Goal: Browse casually: Explore the website without a specific task or goal

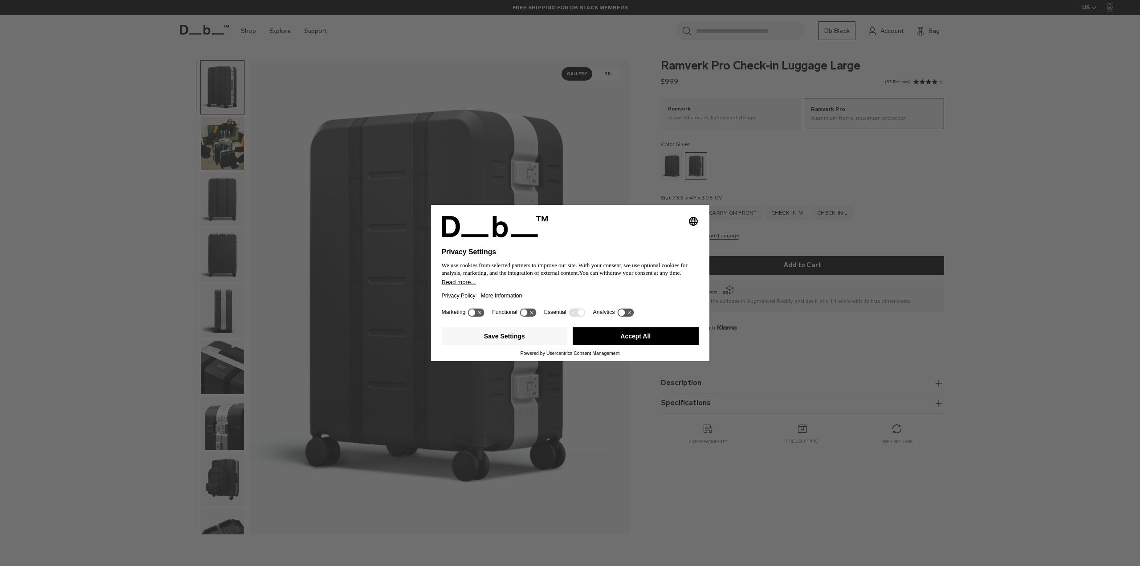
click at [822, 177] on div "Selecting an option will immediately change the language Privacy Settings We us…" at bounding box center [570, 283] width 1140 height 566
click at [691, 223] on icon "Select language" at bounding box center [693, 221] width 11 height 11
click at [587, 232] on div at bounding box center [570, 226] width 257 height 21
drag, startPoint x: 104, startPoint y: 260, endPoint x: 91, endPoint y: 177, distance: 84.8
click at [104, 258] on div "Selecting an option will immediately change the language Privacy Settings We us…" at bounding box center [570, 283] width 1140 height 566
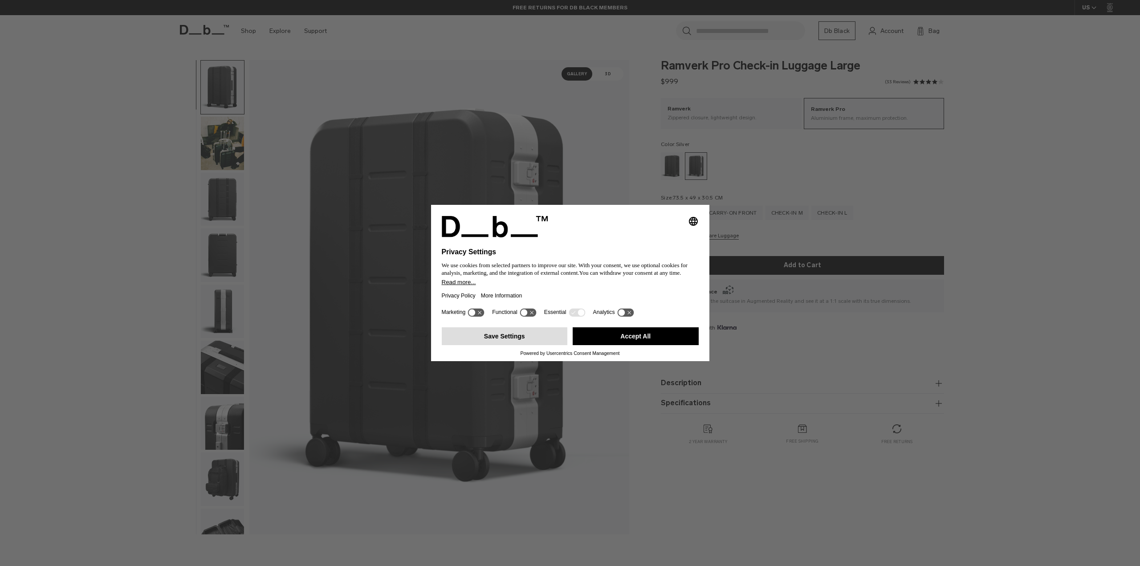
click at [517, 338] on button "Save Settings" at bounding box center [505, 336] width 126 height 18
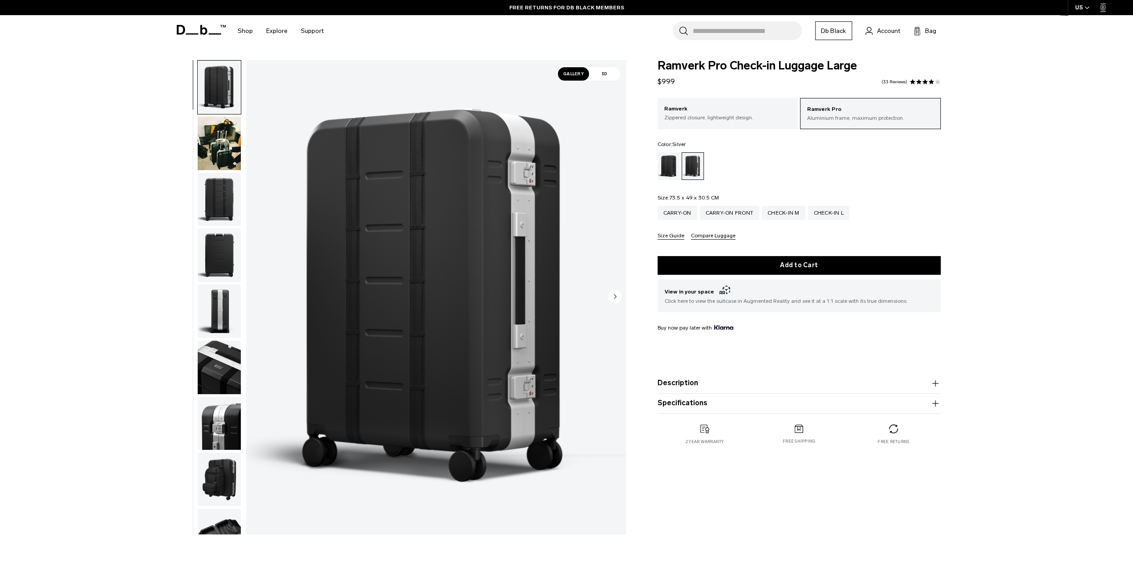
click at [224, 131] on img "button" at bounding box center [219, 143] width 43 height 53
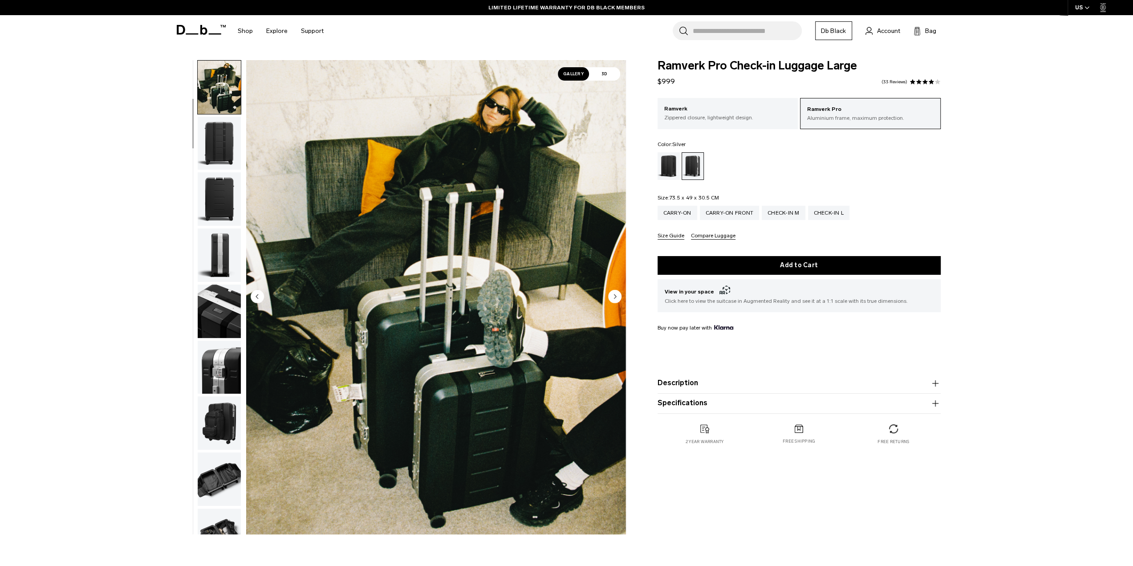
click at [218, 164] on img "button" at bounding box center [219, 143] width 43 height 53
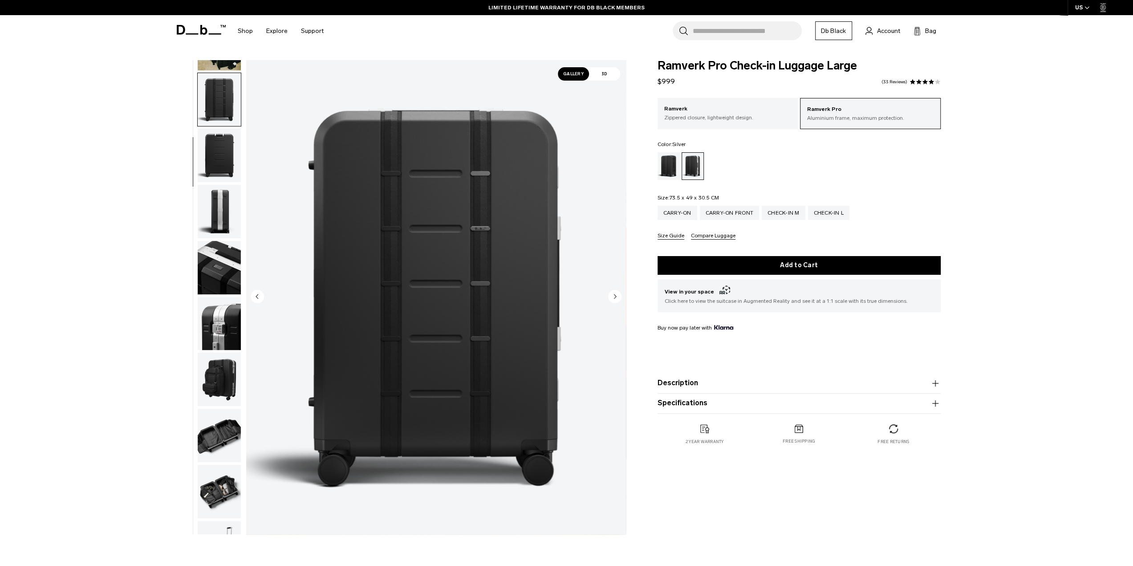
scroll to position [112, 0]
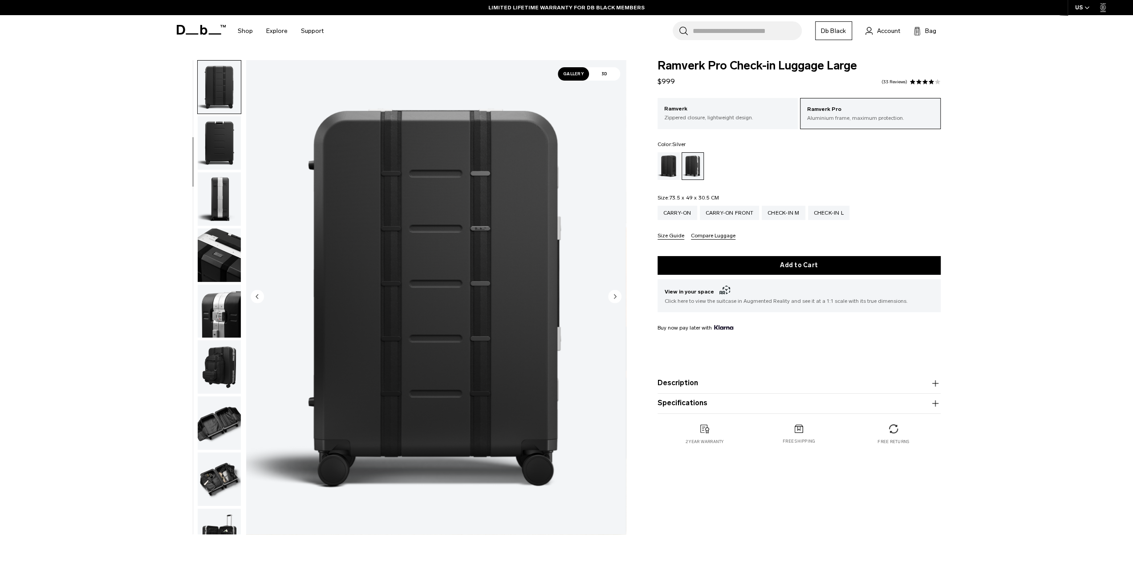
click at [224, 251] on img "button" at bounding box center [219, 254] width 43 height 53
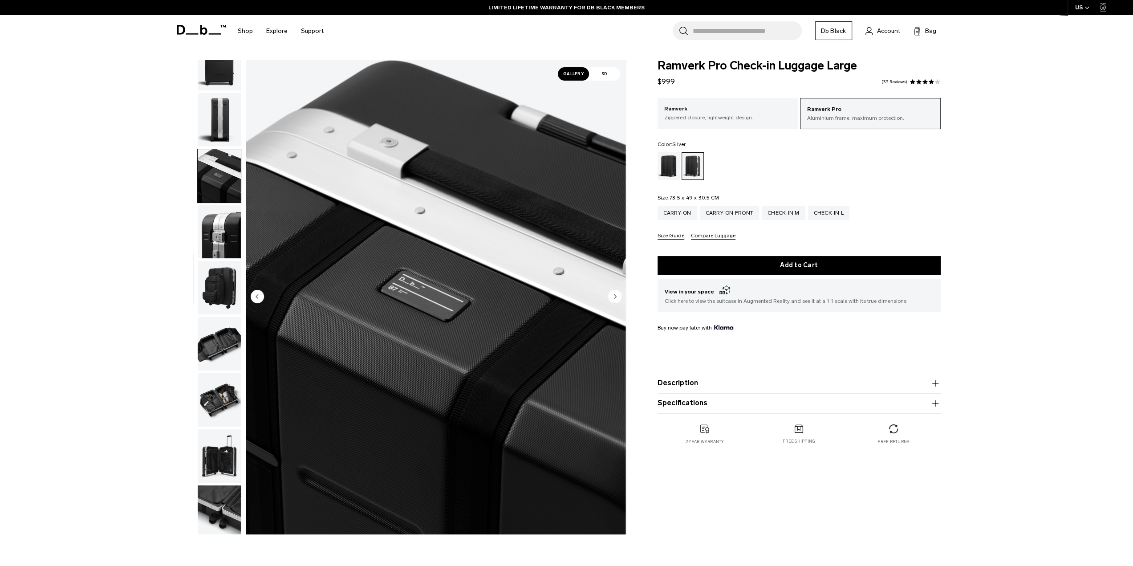
scroll to position [197, 0]
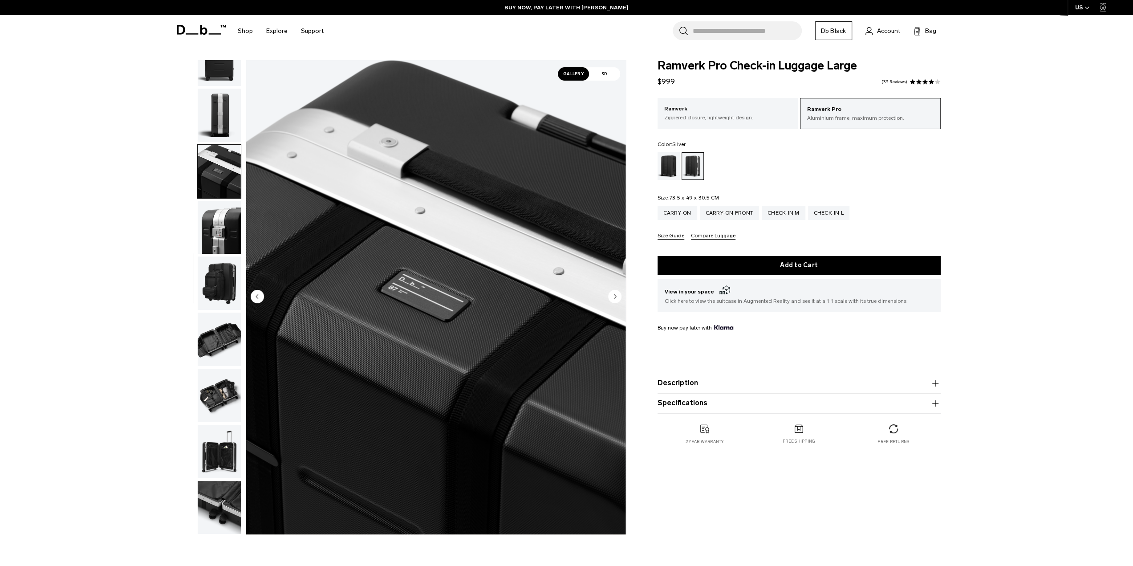
click at [209, 236] on img "button" at bounding box center [219, 227] width 43 height 53
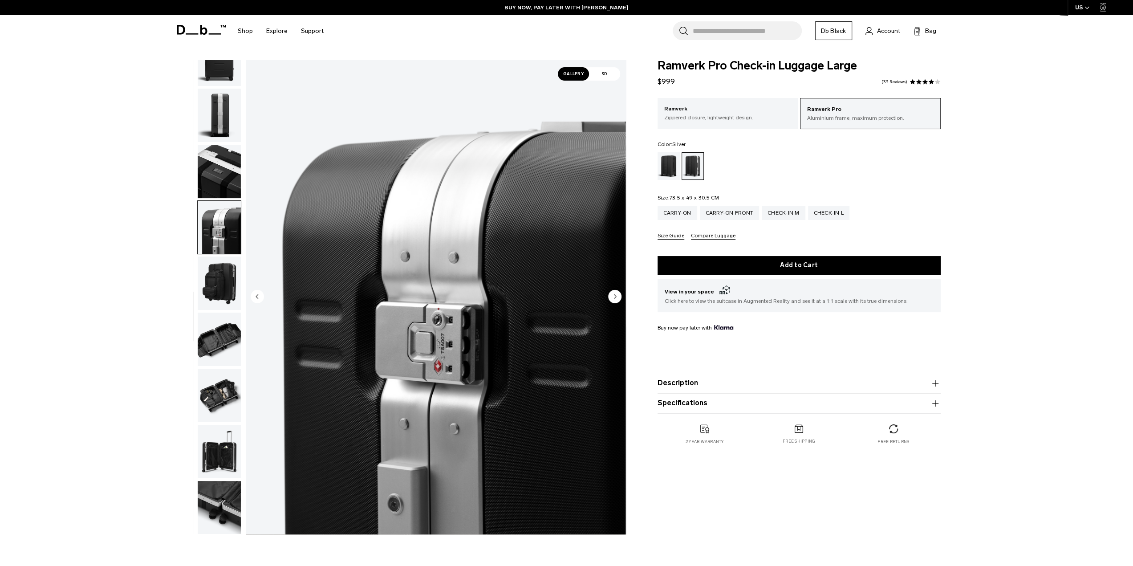
click at [220, 286] on img "button" at bounding box center [219, 282] width 43 height 53
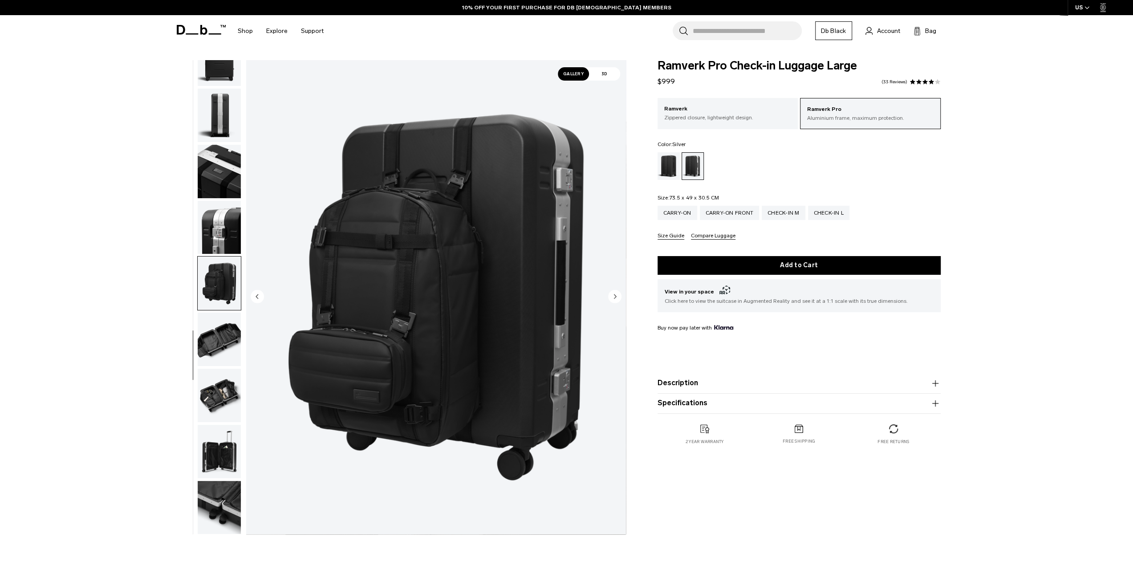
click at [217, 329] on img "button" at bounding box center [219, 339] width 43 height 53
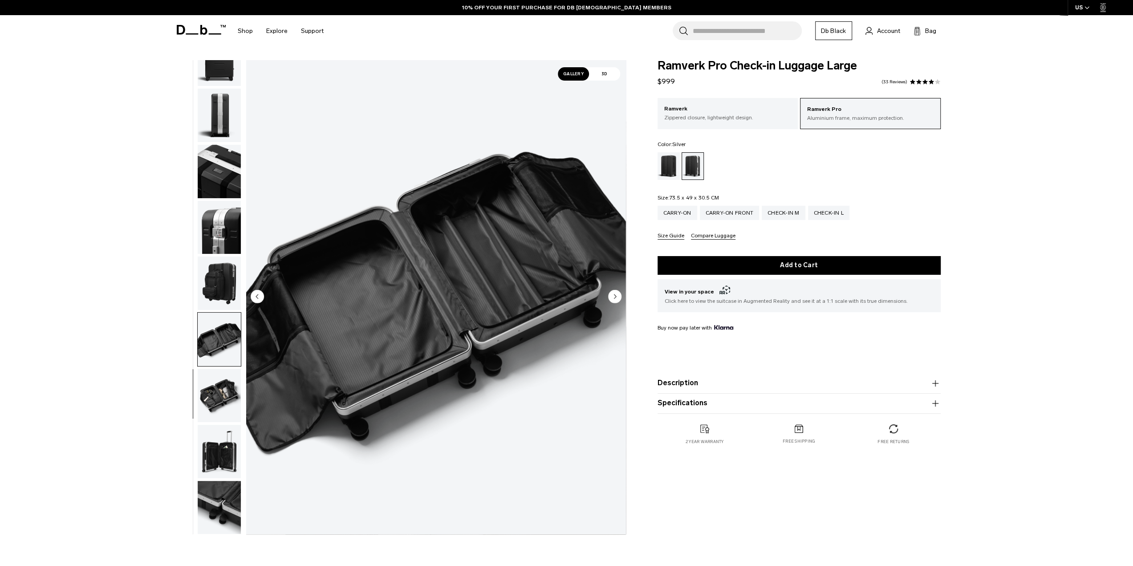
click at [219, 388] on img "button" at bounding box center [219, 395] width 43 height 53
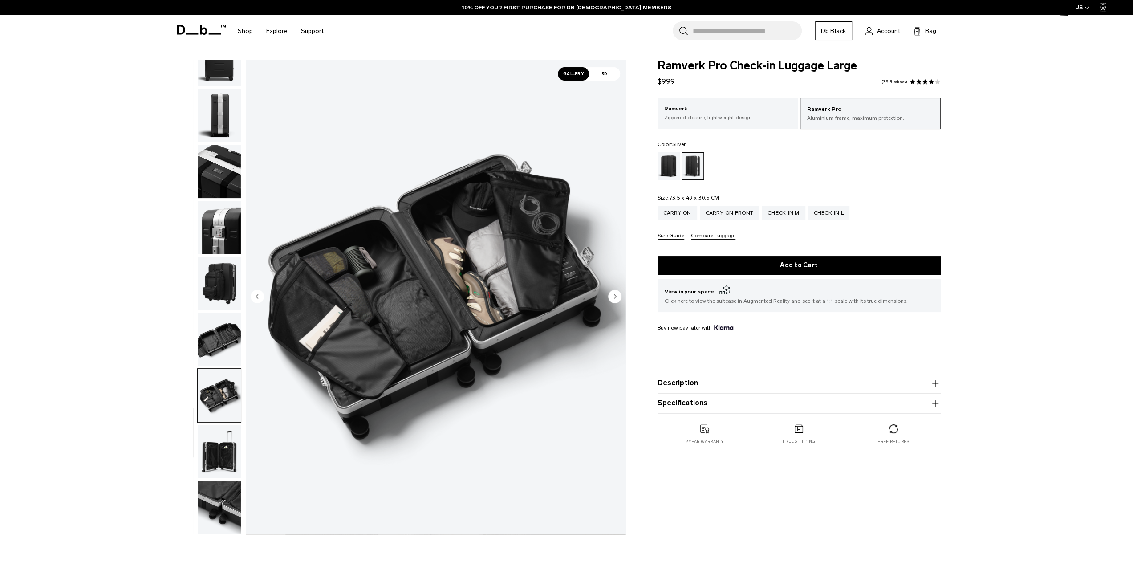
click at [232, 325] on img "button" at bounding box center [219, 339] width 43 height 53
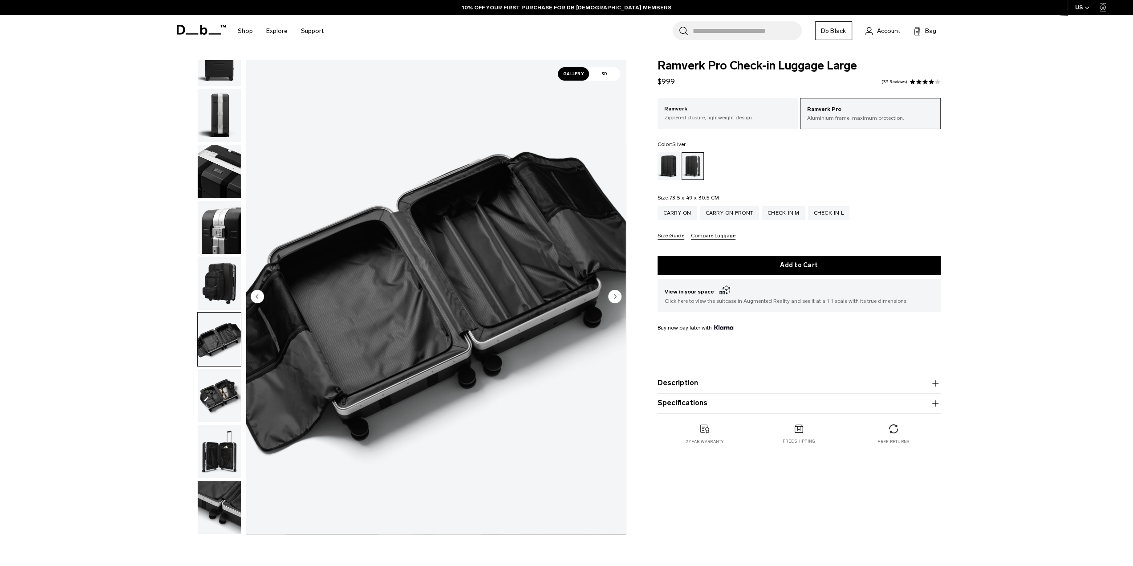
click at [220, 400] on img "button" at bounding box center [219, 395] width 43 height 53
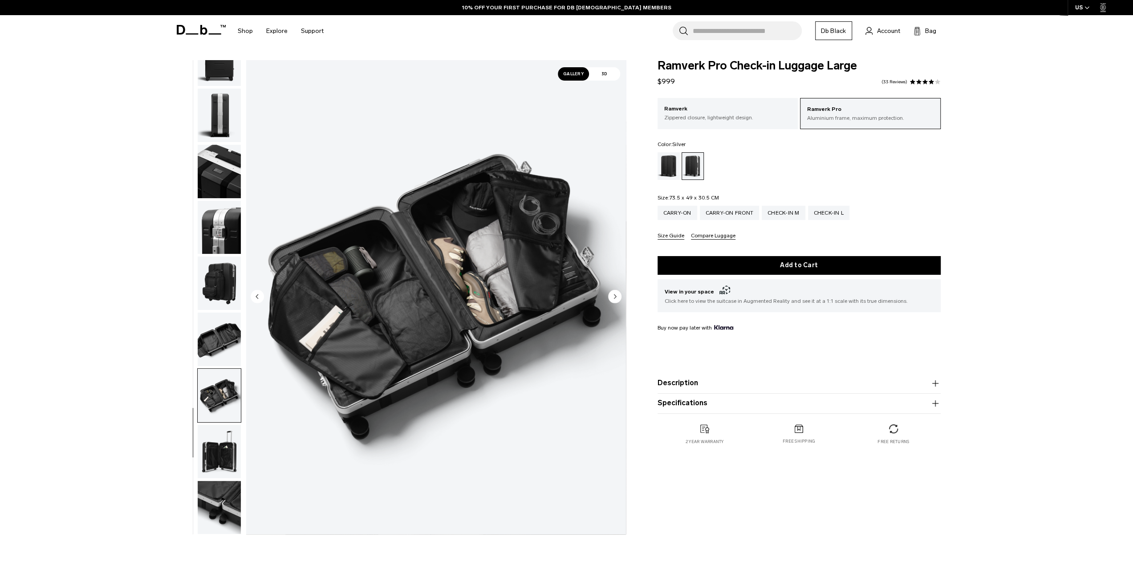
click at [218, 335] on img "button" at bounding box center [219, 339] width 43 height 53
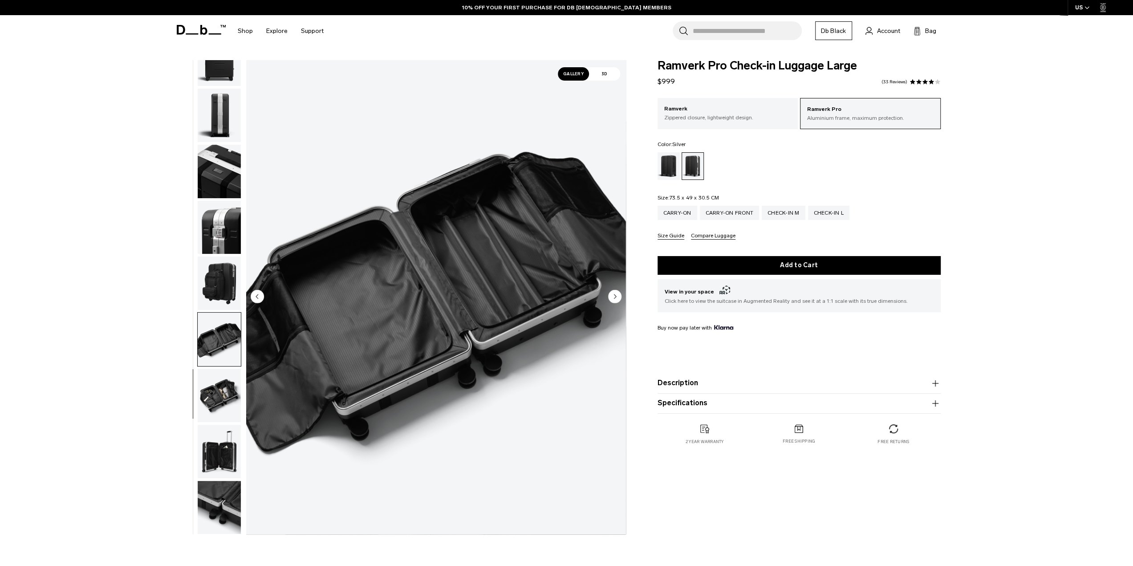
click at [216, 398] on img "button" at bounding box center [219, 395] width 43 height 53
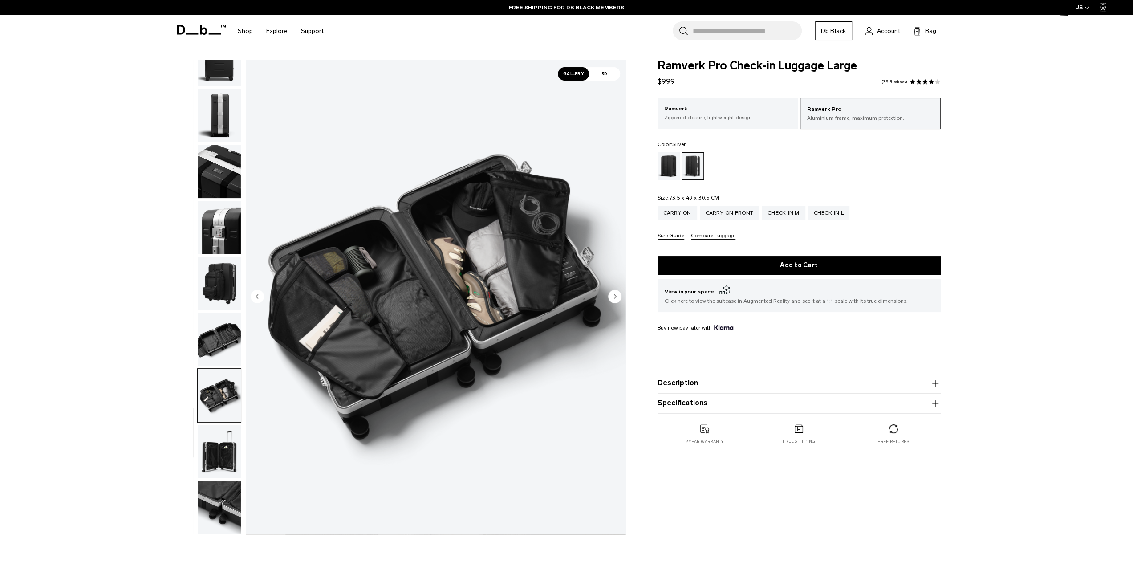
click at [223, 339] on img "button" at bounding box center [219, 339] width 43 height 53
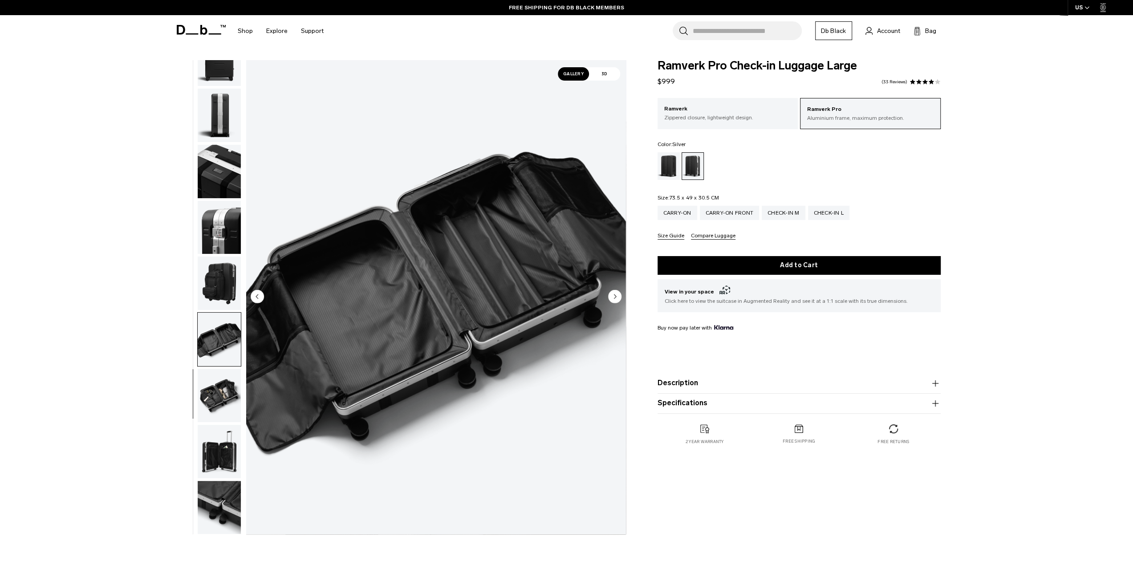
click at [224, 386] on img "button" at bounding box center [219, 395] width 43 height 53
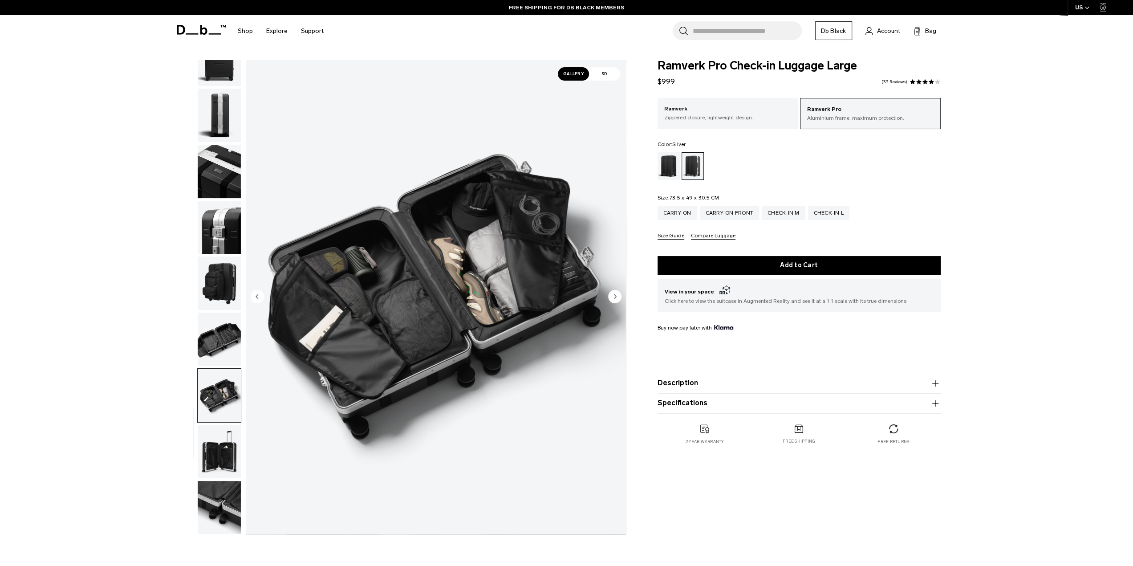
click at [234, 453] on img "button" at bounding box center [219, 451] width 43 height 53
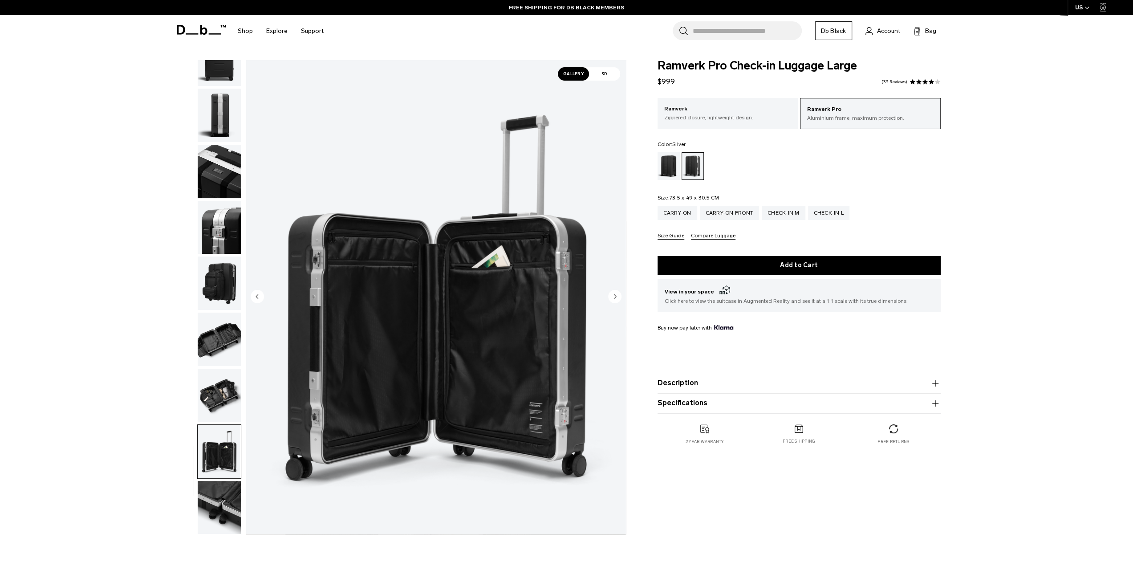
click at [218, 405] on img "button" at bounding box center [219, 395] width 43 height 53
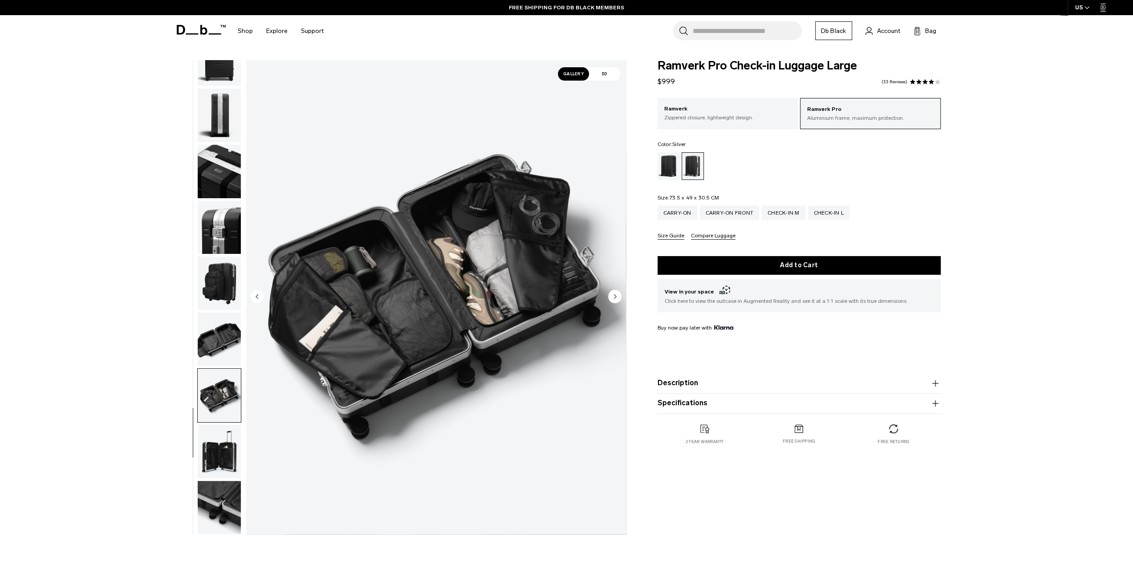
click at [217, 448] on img "button" at bounding box center [219, 451] width 43 height 53
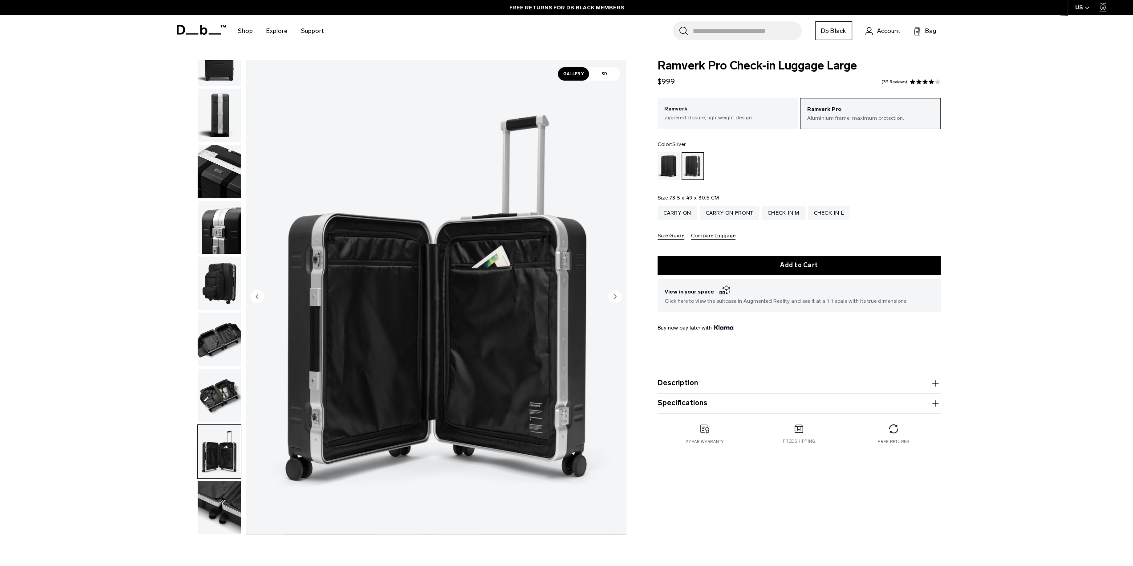
click at [232, 502] on img "button" at bounding box center [219, 507] width 43 height 53
